Goal: Communication & Community: Share content

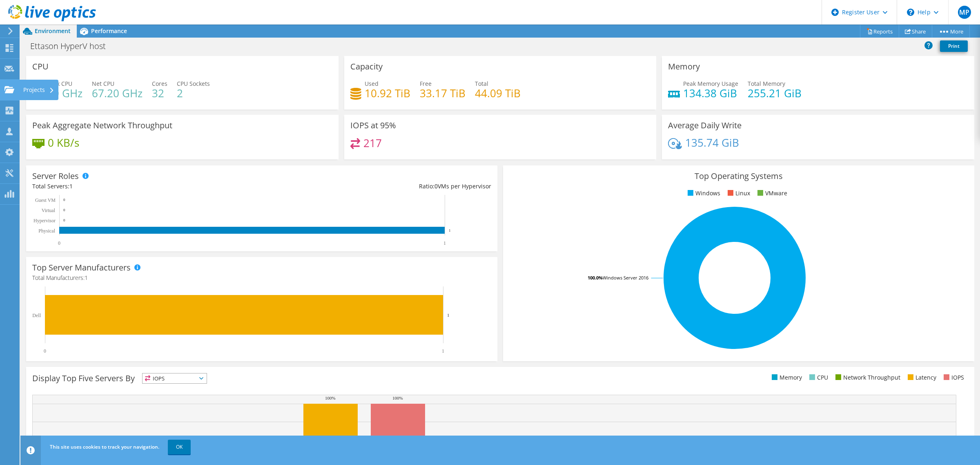
click at [27, 89] on div "Projects" at bounding box center [38, 90] width 39 height 20
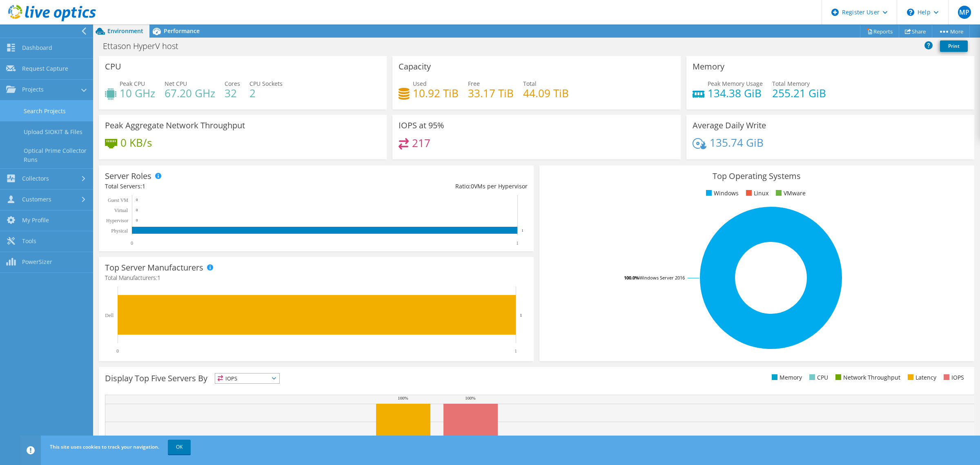
click at [43, 109] on link "Search Projects" at bounding box center [46, 110] width 93 height 21
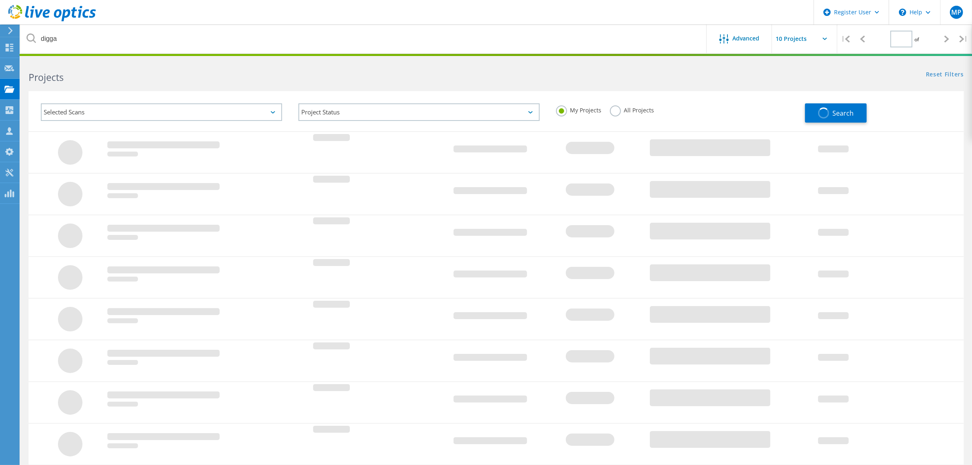
type input "1"
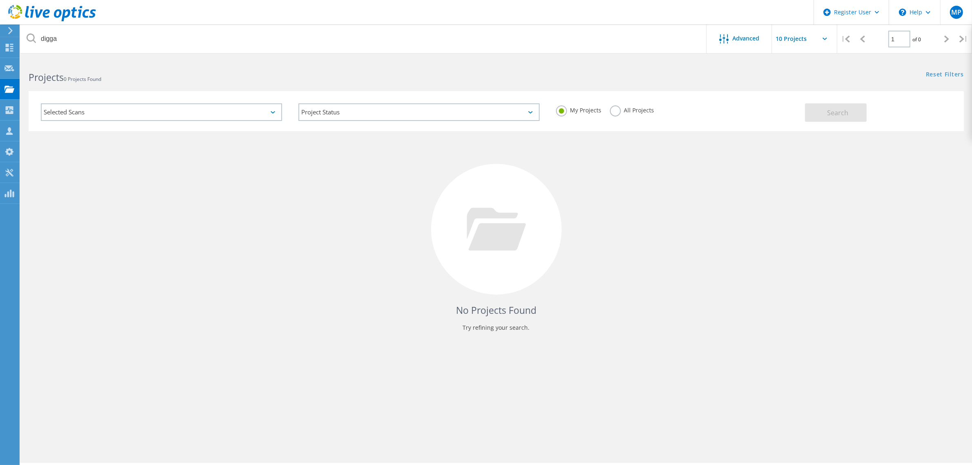
click at [181, 115] on div "Selected Scans" at bounding box center [161, 112] width 241 height 18
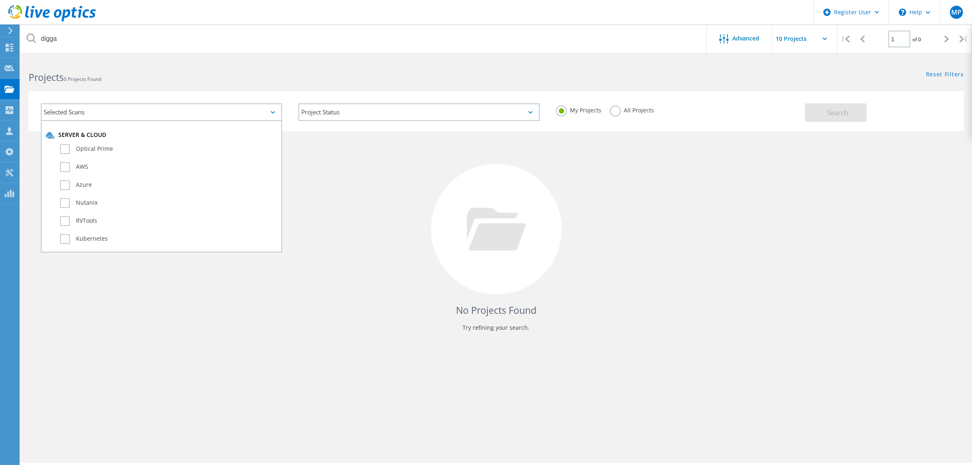
click at [307, 100] on div "Project Status In Progress Complete Published Anonymous Archived Error" at bounding box center [419, 112] width 258 height 34
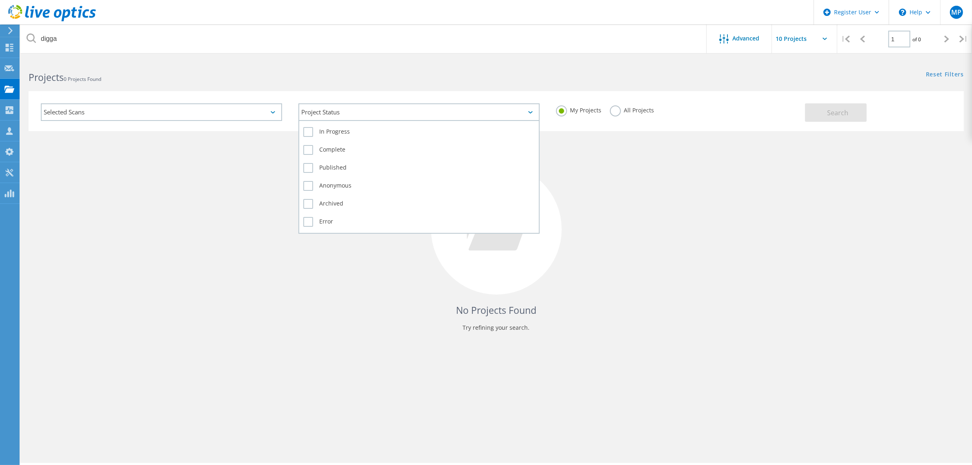
click at [328, 113] on div "Project Status" at bounding box center [418, 112] width 241 height 18
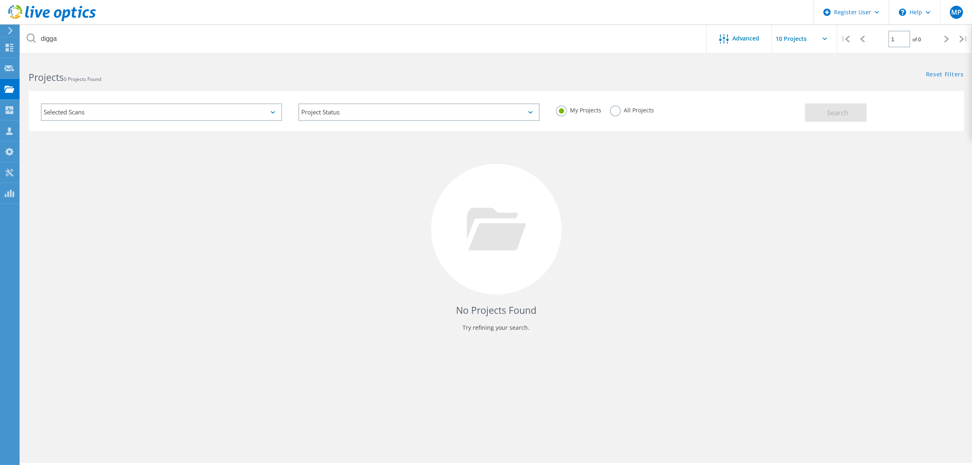
click at [631, 178] on div "No Projects Found Try refining your search." at bounding box center [496, 236] width 935 height 211
click at [614, 111] on label "All Projects" at bounding box center [632, 109] width 44 height 8
click at [0, 0] on input "All Projects" at bounding box center [0, 0] width 0 height 0
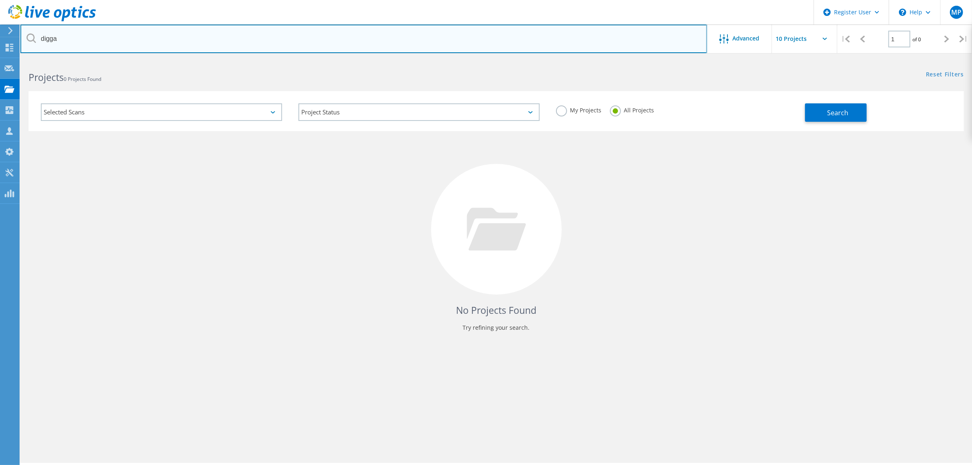
click at [195, 41] on input "digga" at bounding box center [363, 38] width 687 height 29
drag, startPoint x: 195, startPoint y: 41, endPoint x: 0, endPoint y: 7, distance: 198.0
click at [0, 59] on div "Register User \n Help Explore Helpful Articles Contact Support MP Dell User [PE…" at bounding box center [486, 273] width 972 height 428
click at [485, 45] on input "text" at bounding box center [363, 38] width 687 height 29
type input "abbot point"
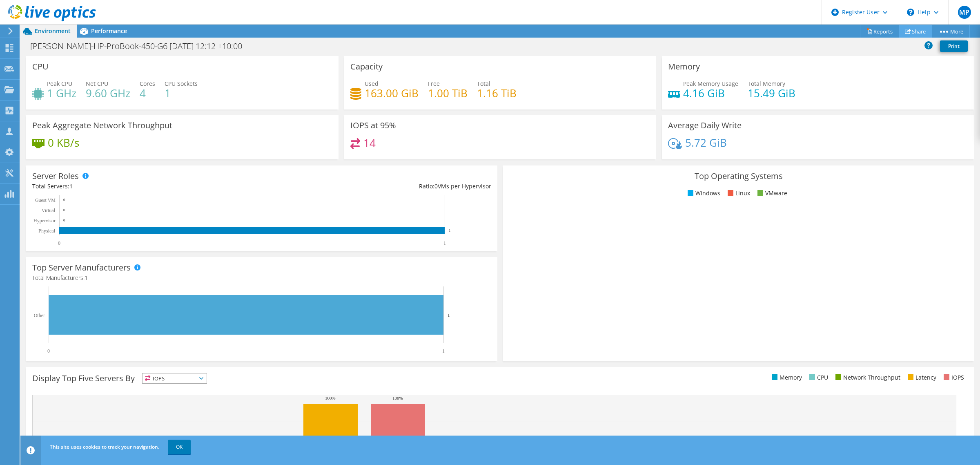
click at [905, 32] on icon at bounding box center [908, 31] width 6 height 6
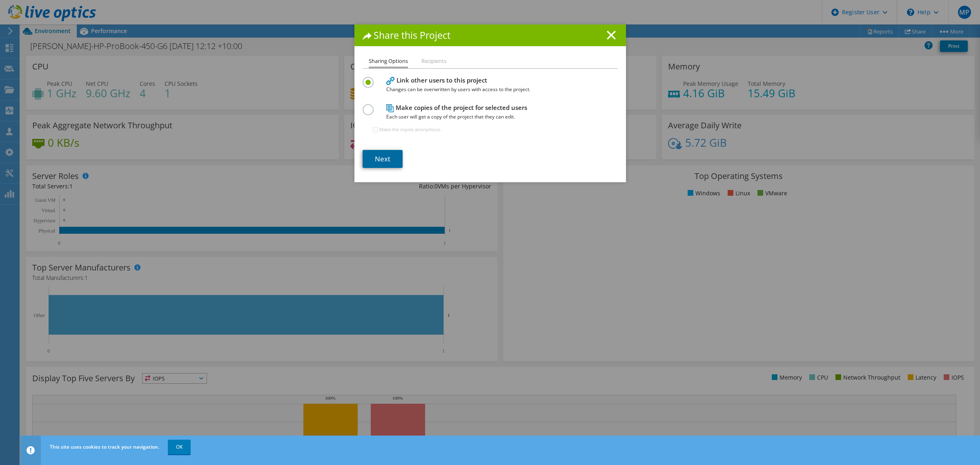
click at [386, 162] on link "Next" at bounding box center [382, 159] width 40 height 18
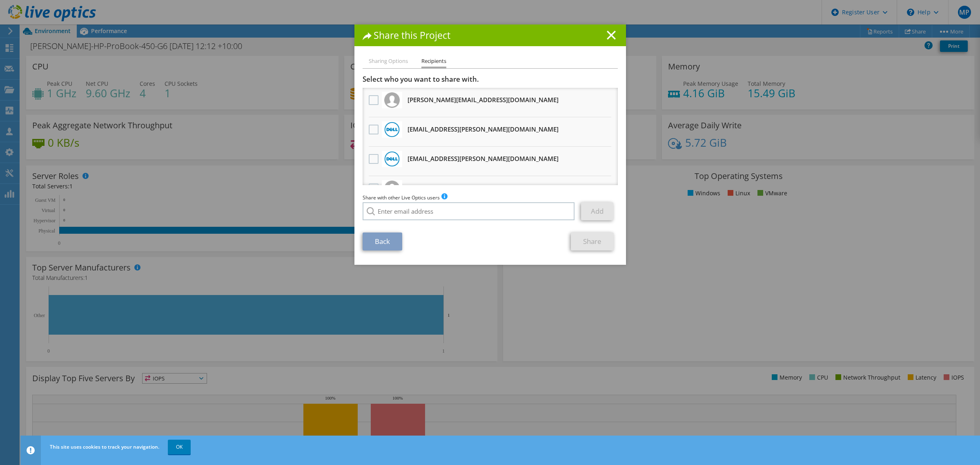
click at [435, 198] on span "Share with other Live Optics users" at bounding box center [400, 197] width 77 height 7
click at [435, 204] on input "search" at bounding box center [468, 211] width 212 height 18
paste input "james.garlick@dop.com.au"
type input "james.garlick@dop.com.au"
click at [421, 220] on li "james.garlick@dop.com.au" at bounding box center [445, 222] width 166 height 10
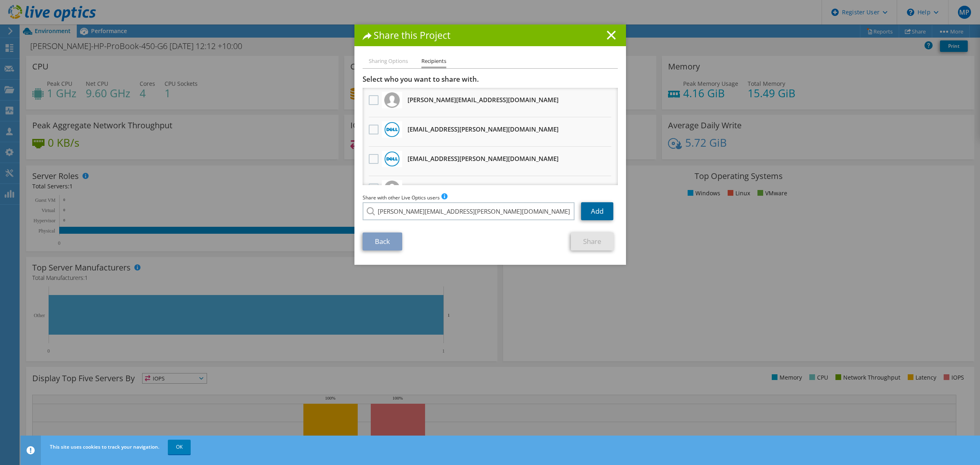
click at [589, 212] on link "Add" at bounding box center [597, 211] width 32 height 18
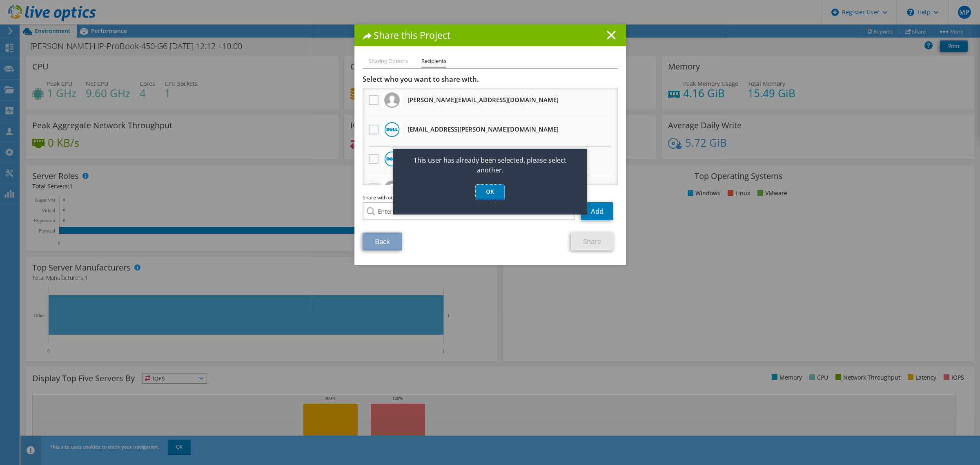
click at [496, 192] on link "OK" at bounding box center [490, 192] width 29 height 15
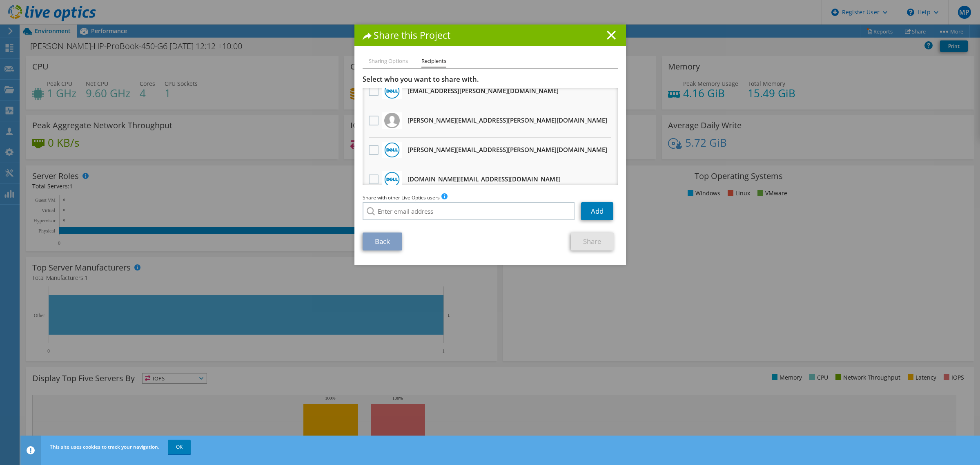
scroll to position [51, 0]
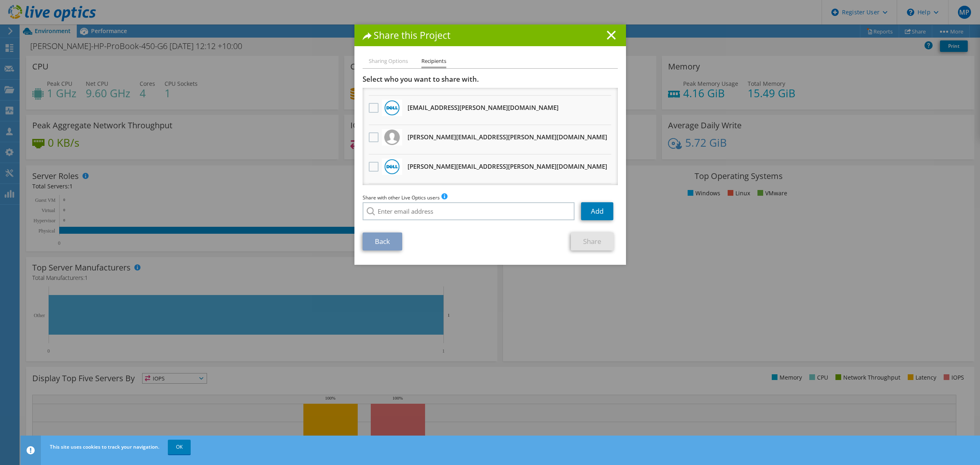
click at [376, 133] on li "james.garlick@dop.com.au Will receive an anonymous copy" at bounding box center [489, 139] width 255 height 29
click at [374, 133] on label at bounding box center [375, 137] width 12 height 10
click at [0, 0] on input "checkbox" at bounding box center [0, 0] width 0 height 0
click at [578, 240] on link "Share" at bounding box center [592, 241] width 43 height 18
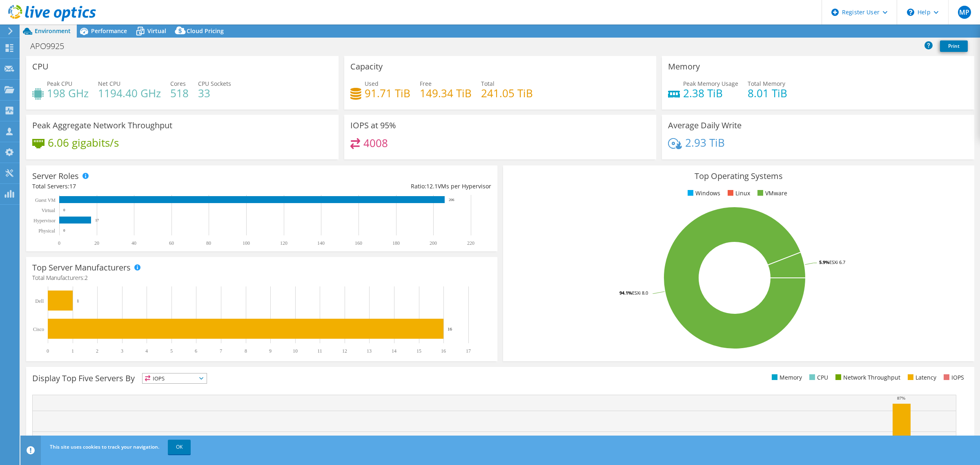
select select "Australia"
select select "AUD"
click at [880, 31] on link "Share" at bounding box center [877, 31] width 33 height 13
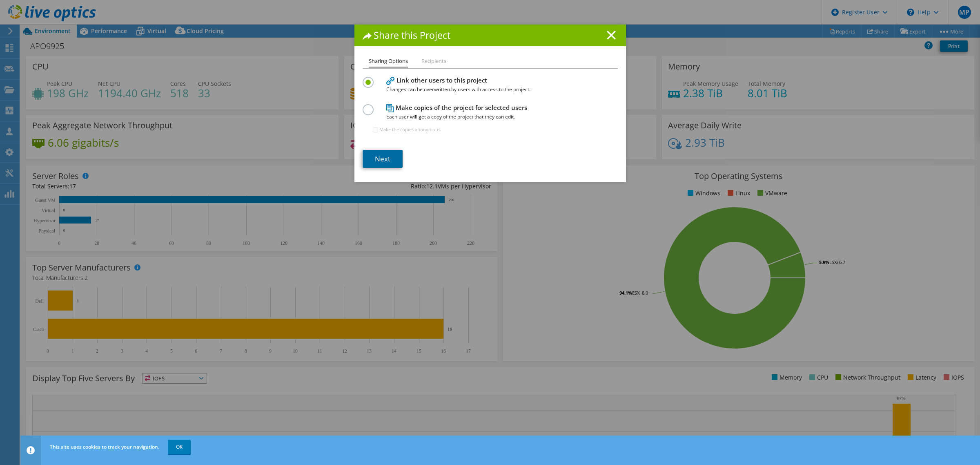
click at [374, 158] on link "Next" at bounding box center [382, 159] width 40 height 18
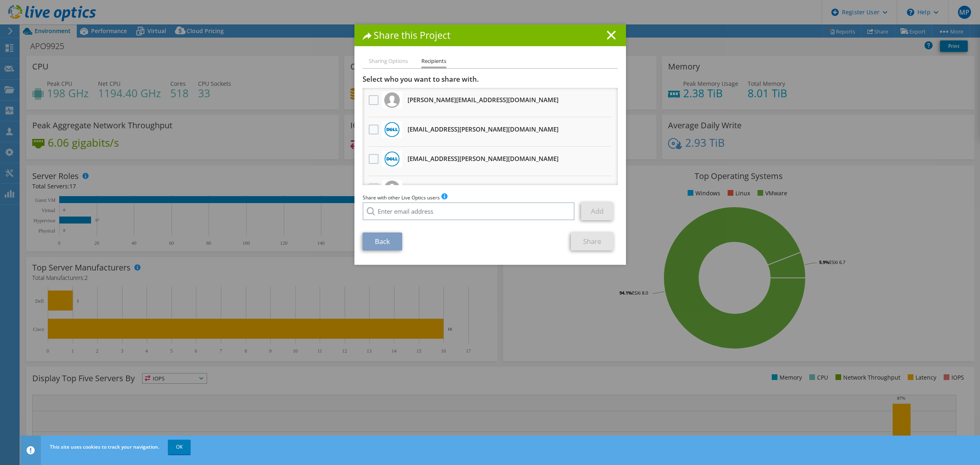
scroll to position [51, 0]
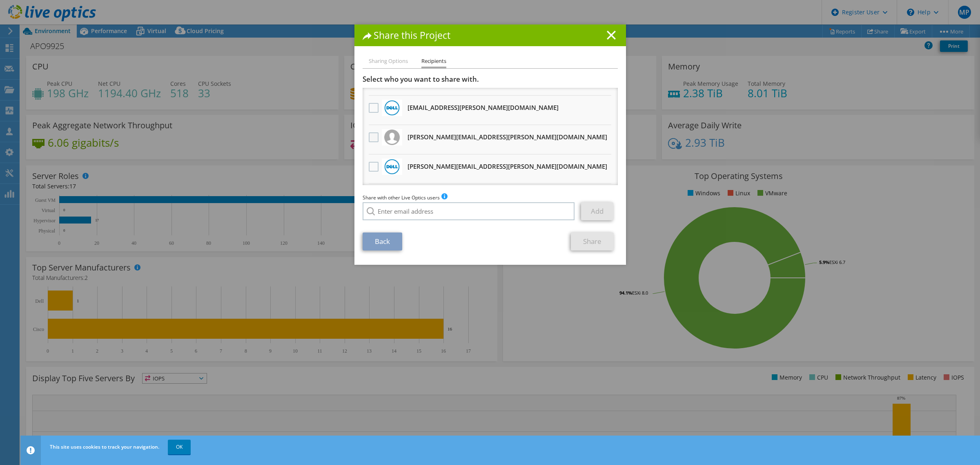
click at [374, 136] on label at bounding box center [375, 137] width 12 height 10
click at [0, 0] on input "checkbox" at bounding box center [0, 0] width 0 height 0
click at [578, 237] on link "Share" at bounding box center [592, 241] width 43 height 18
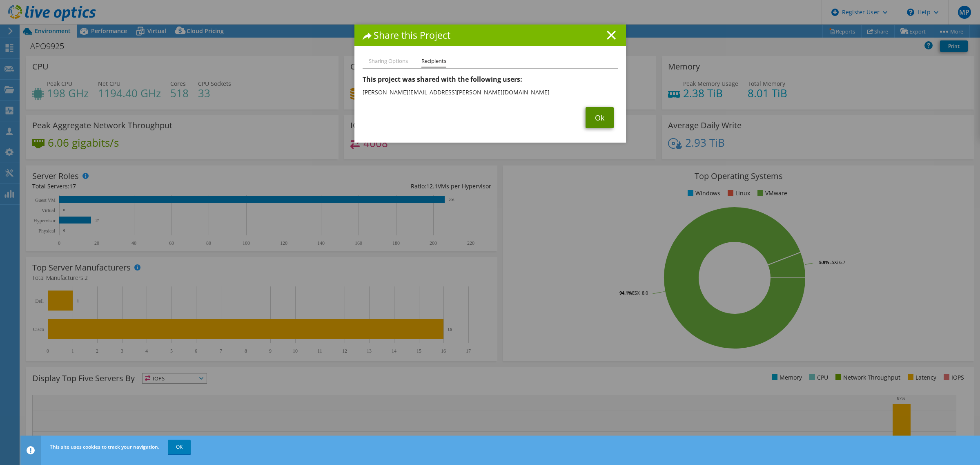
click at [593, 115] on link "Ok" at bounding box center [599, 117] width 28 height 21
